Goal: Task Accomplishment & Management: Use online tool/utility

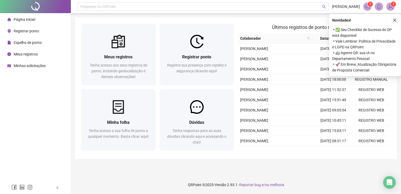
click at [394, 21] on icon "close" at bounding box center [395, 20] width 4 height 4
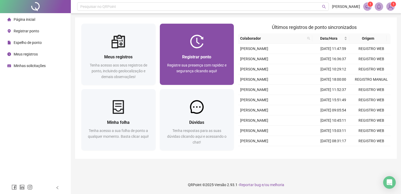
click at [212, 61] on div "Registrar ponto Registre sua presença com rapidez e segurança clicando aqui!" at bounding box center [197, 67] width 62 height 26
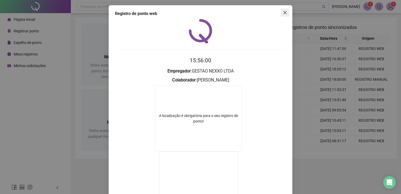
click at [281, 13] on span "Close" at bounding box center [285, 13] width 8 height 4
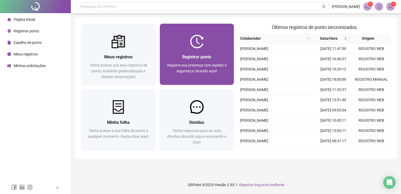
click at [227, 60] on div "Registrar ponto" at bounding box center [197, 57] width 62 height 7
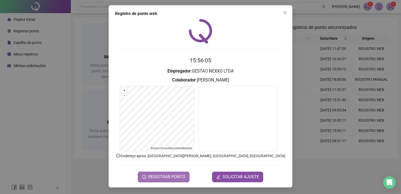
click at [175, 176] on span "REGISTRAR PONTO" at bounding box center [166, 177] width 37 height 6
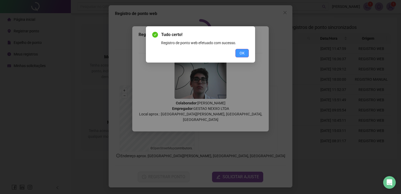
click at [242, 55] on span "OK" at bounding box center [242, 53] width 5 height 6
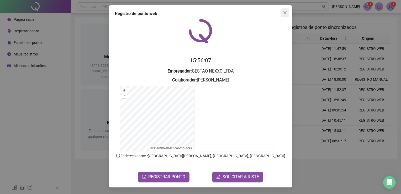
click at [287, 13] on icon "close" at bounding box center [285, 13] width 4 height 4
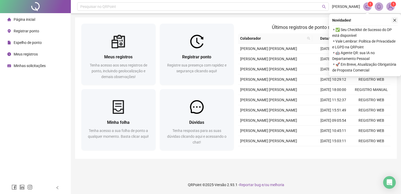
click at [397, 21] on button "button" at bounding box center [395, 20] width 6 height 6
